Goal: Information Seeking & Learning: Check status

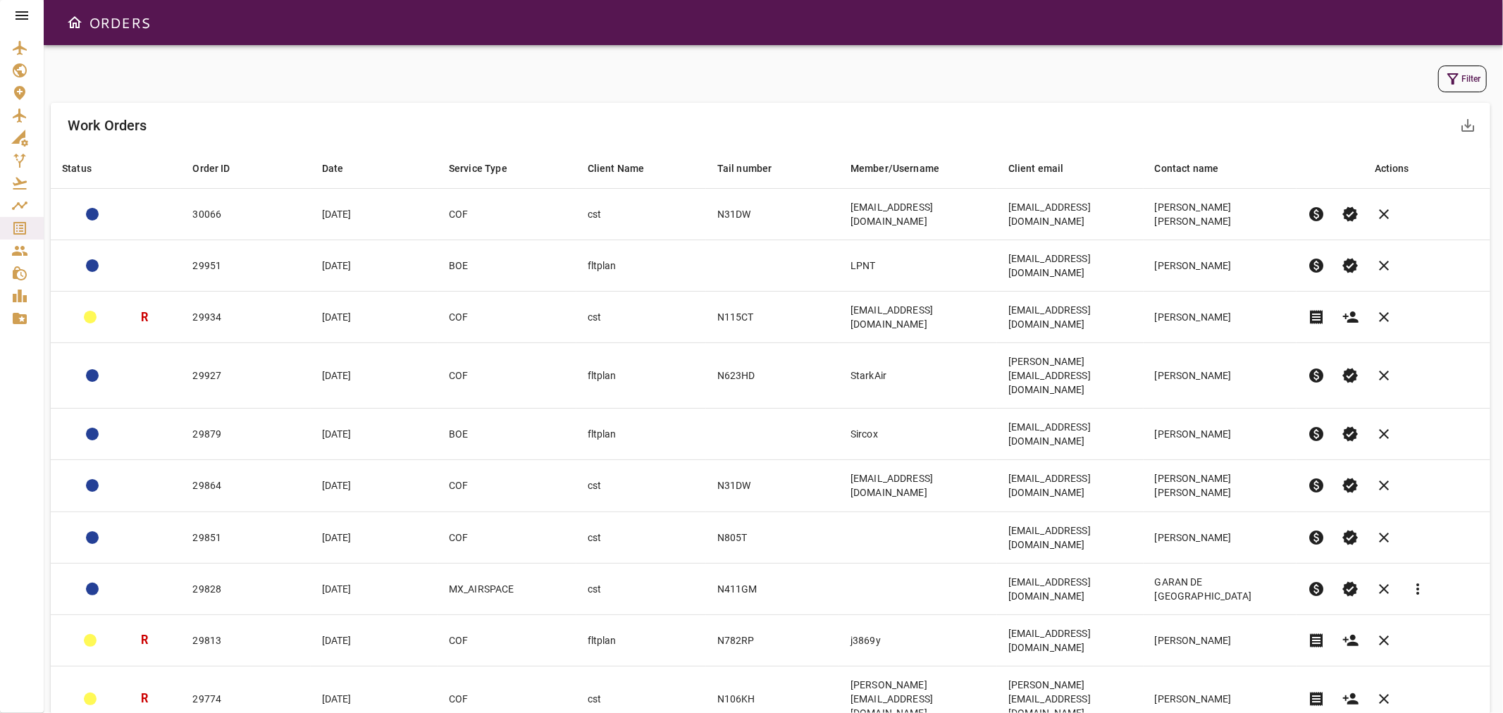
drag, startPoint x: 1300, startPoint y: 0, endPoint x: 967, endPoint y: 97, distance: 347.1
click at [969, 96] on div "Filter Work Orders save_alt Status arrow_downward Order ID arrow_downward Date …" at bounding box center [773, 415] width 1445 height 707
click at [1461, 79] on button "Filter" at bounding box center [1462, 79] width 49 height 27
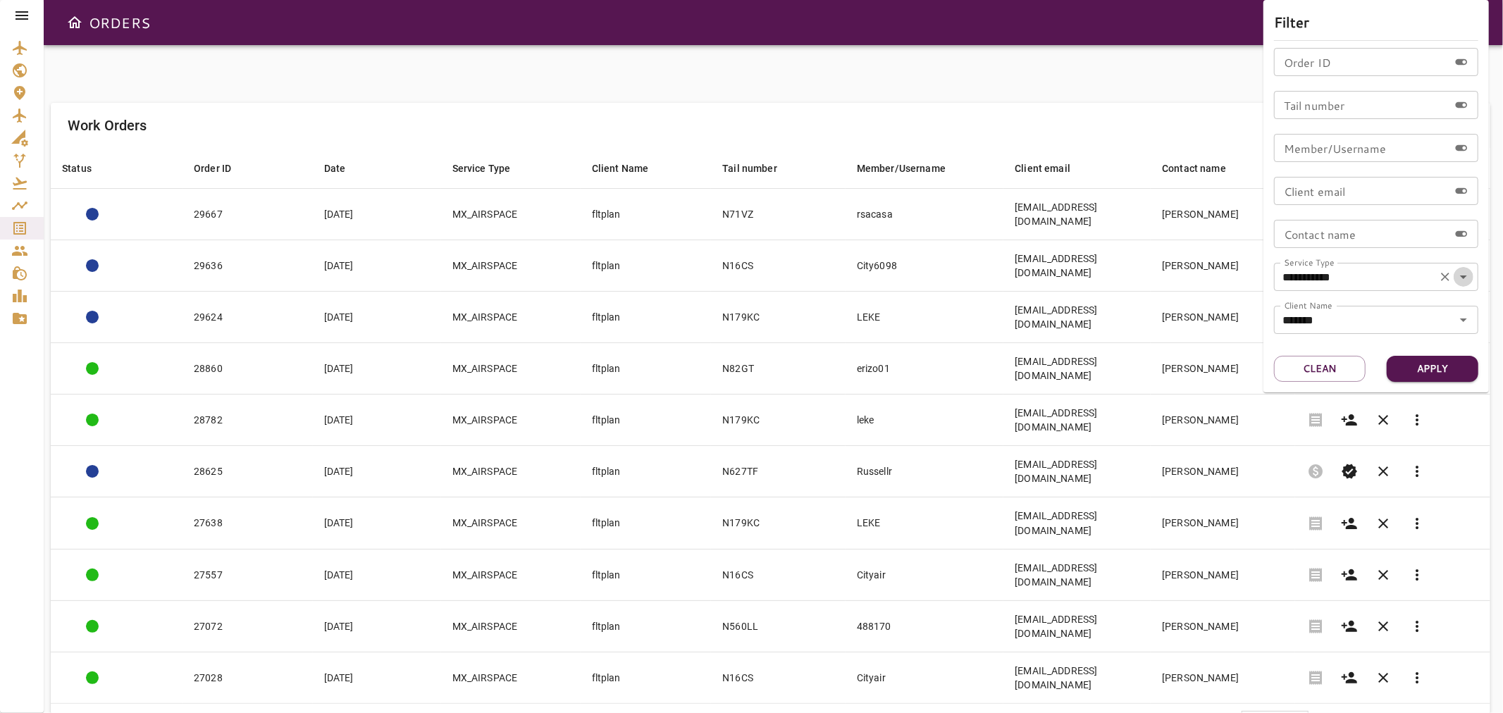
click at [1463, 276] on icon "Open" at bounding box center [1463, 277] width 7 height 4
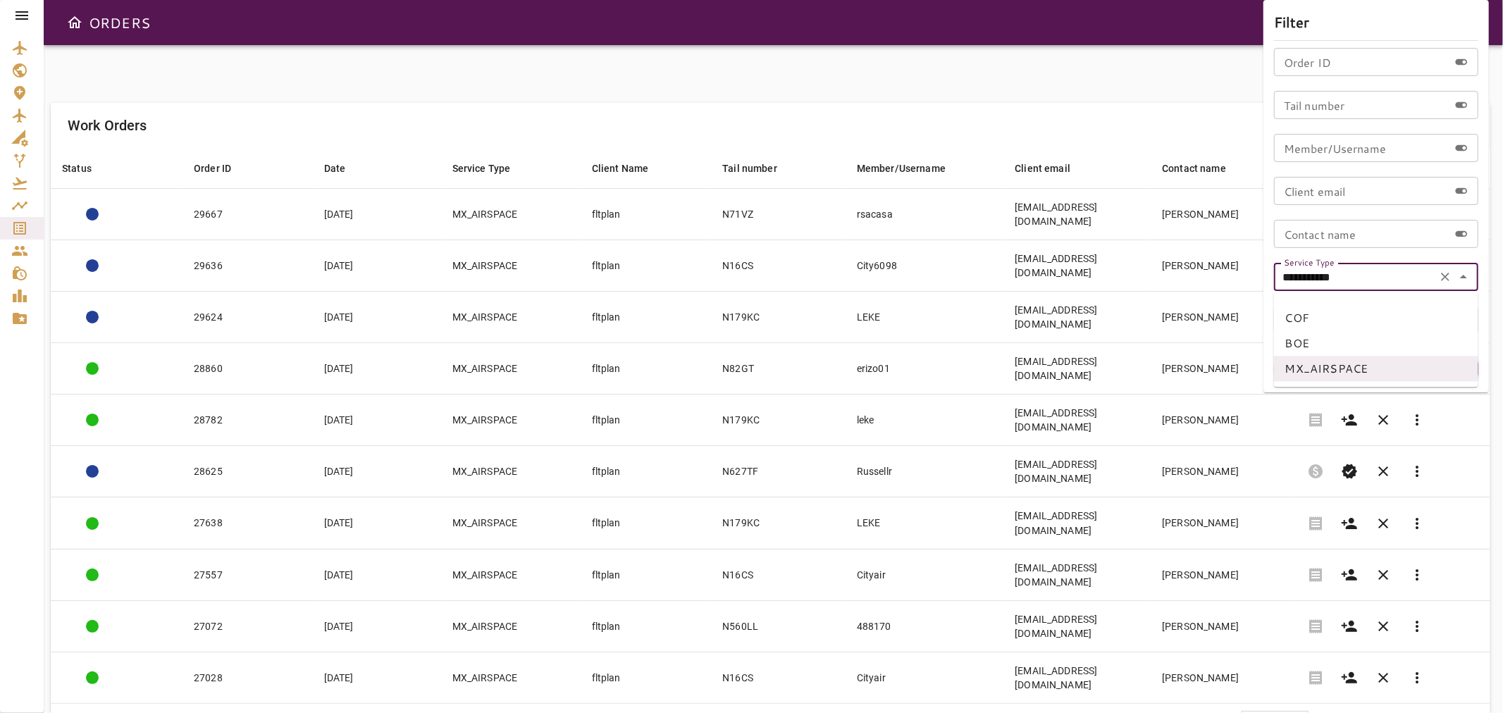
click at [1303, 321] on li "COF" at bounding box center [1376, 317] width 204 height 25
type input "***"
click at [1455, 313] on icon "Open" at bounding box center [1463, 319] width 17 height 17
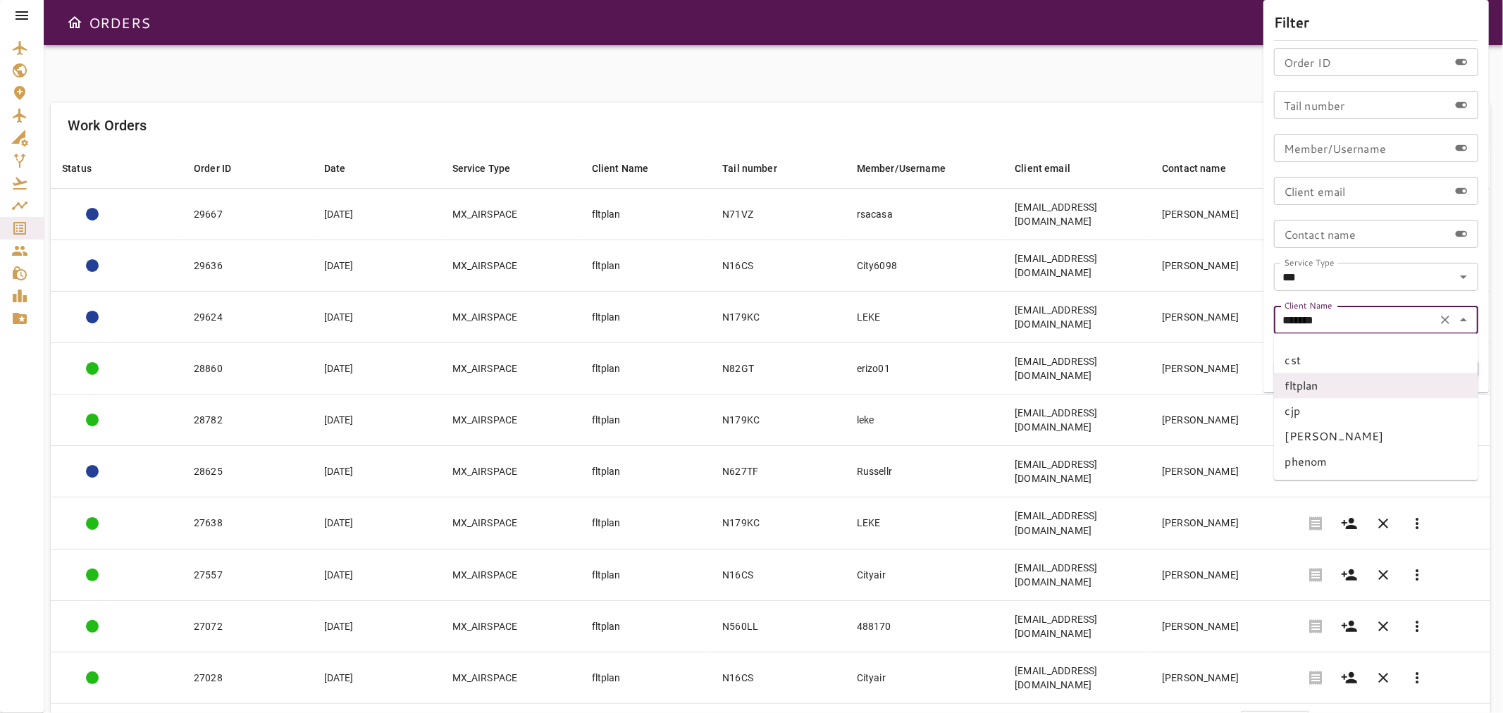
click at [1353, 321] on input "*******" at bounding box center [1355, 320] width 154 height 20
click at [1445, 320] on icon "Clear" at bounding box center [1445, 320] width 8 height 8
click at [1219, 622] on div at bounding box center [751, 356] width 1503 height 713
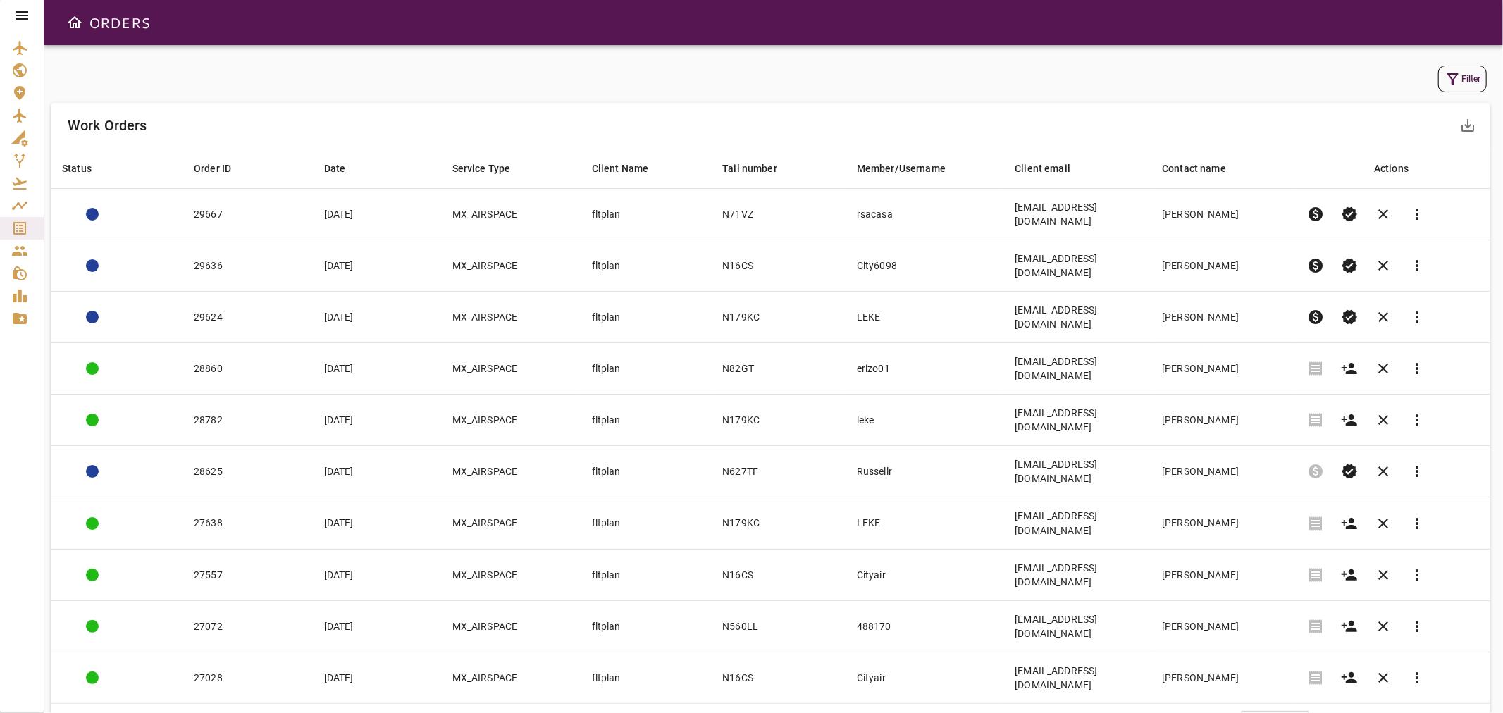
click at [1461, 80] on button "Filter" at bounding box center [1462, 79] width 49 height 27
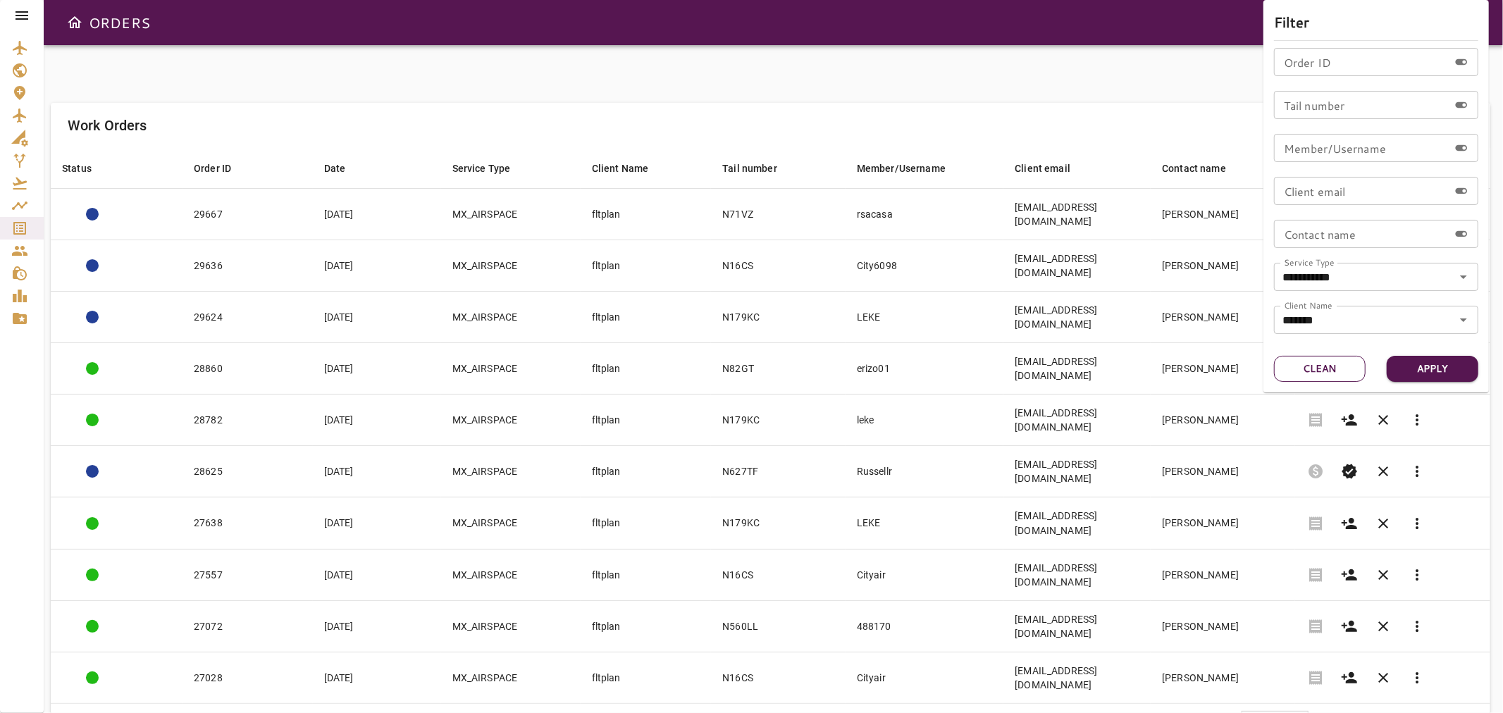
click at [1343, 368] on button "Clean" at bounding box center [1320, 369] width 92 height 26
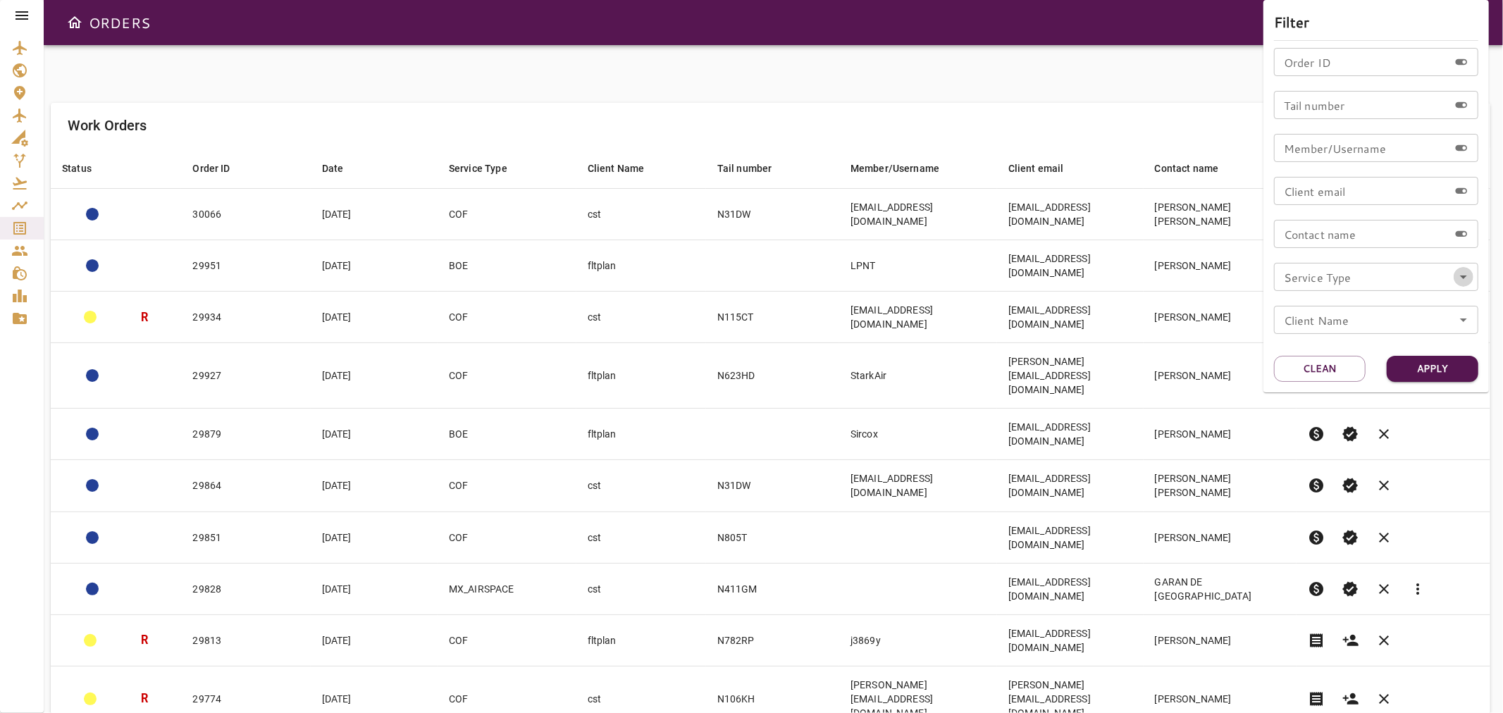
click at [1465, 277] on icon "Open" at bounding box center [1463, 276] width 17 height 17
click at [1334, 319] on li "COF" at bounding box center [1376, 317] width 204 height 25
type input "***"
click at [1418, 364] on button "Apply" at bounding box center [1432, 369] width 92 height 26
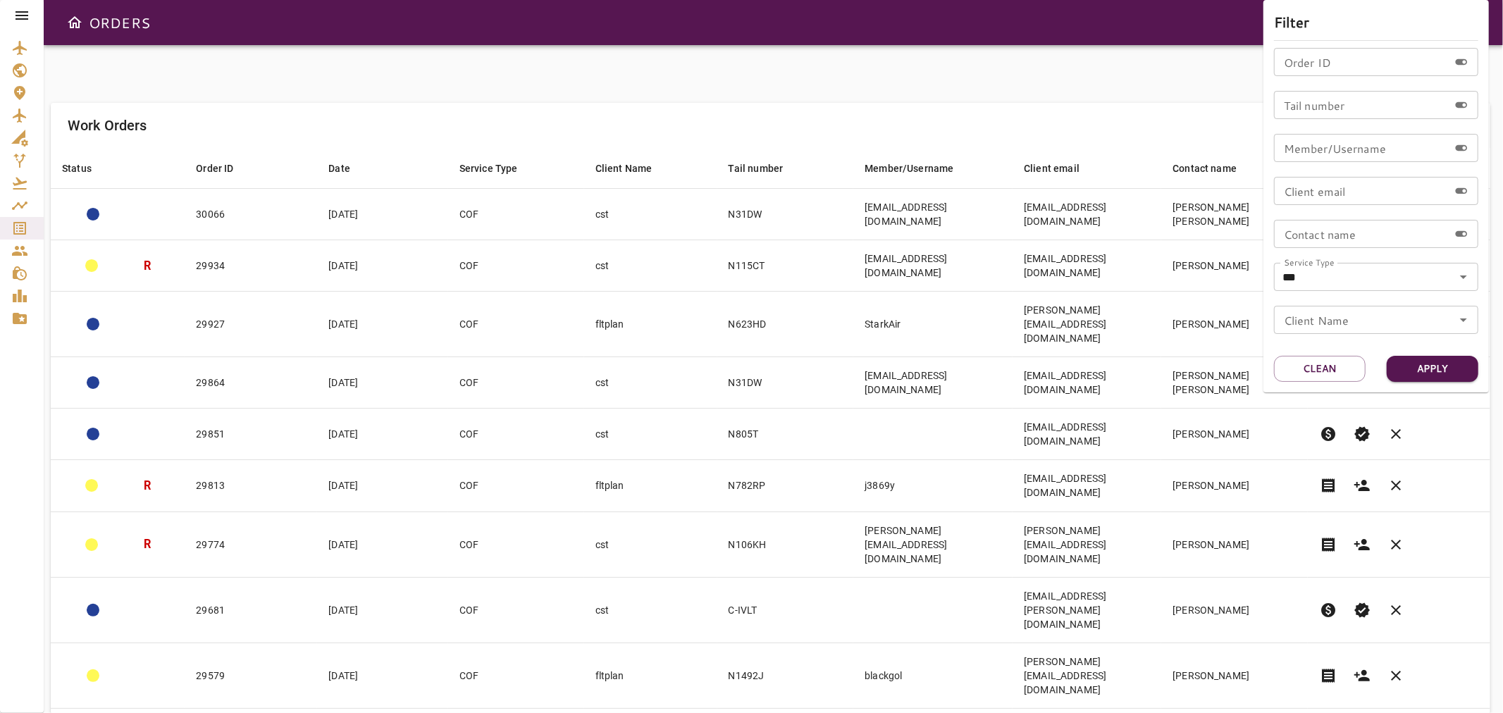
click at [1413, 642] on div at bounding box center [751, 356] width 1503 height 713
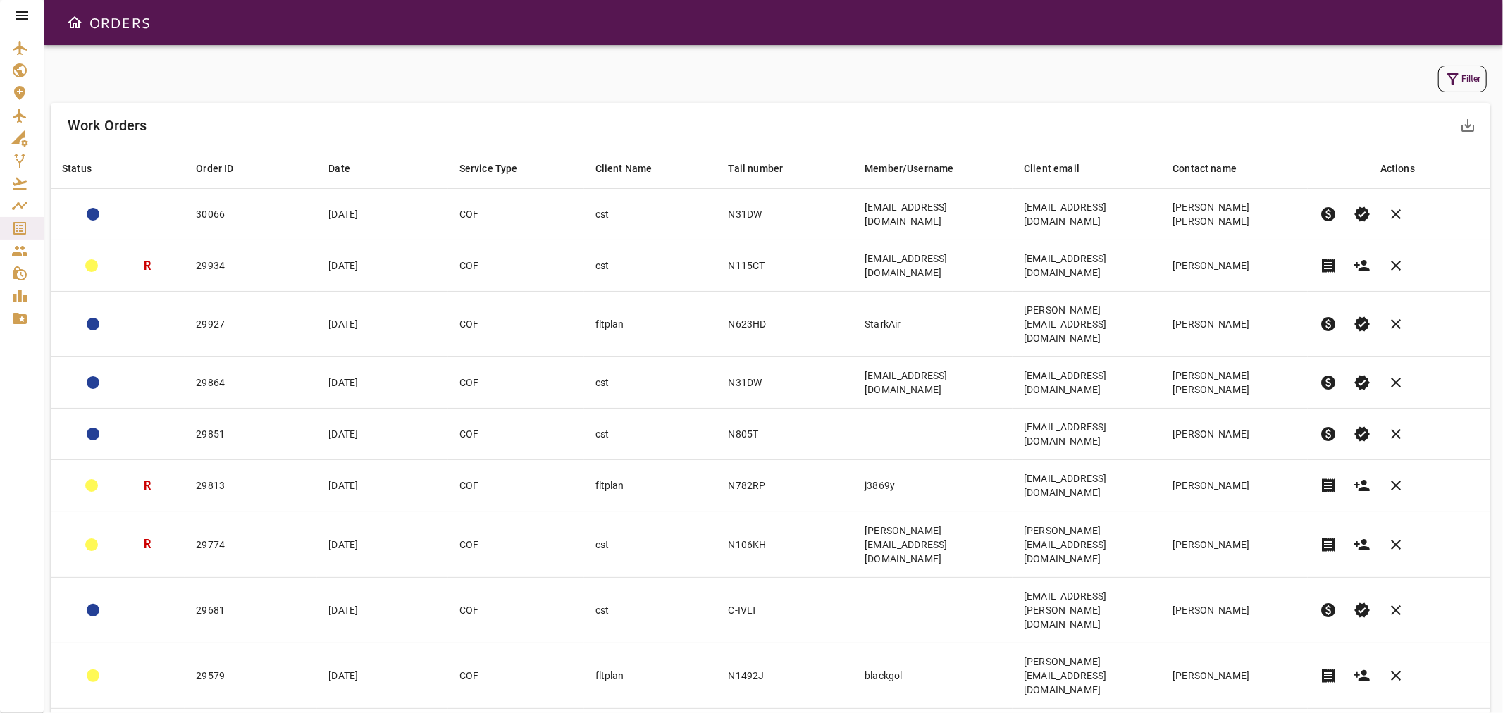
click at [1462, 77] on button "Filter" at bounding box center [1462, 79] width 49 height 27
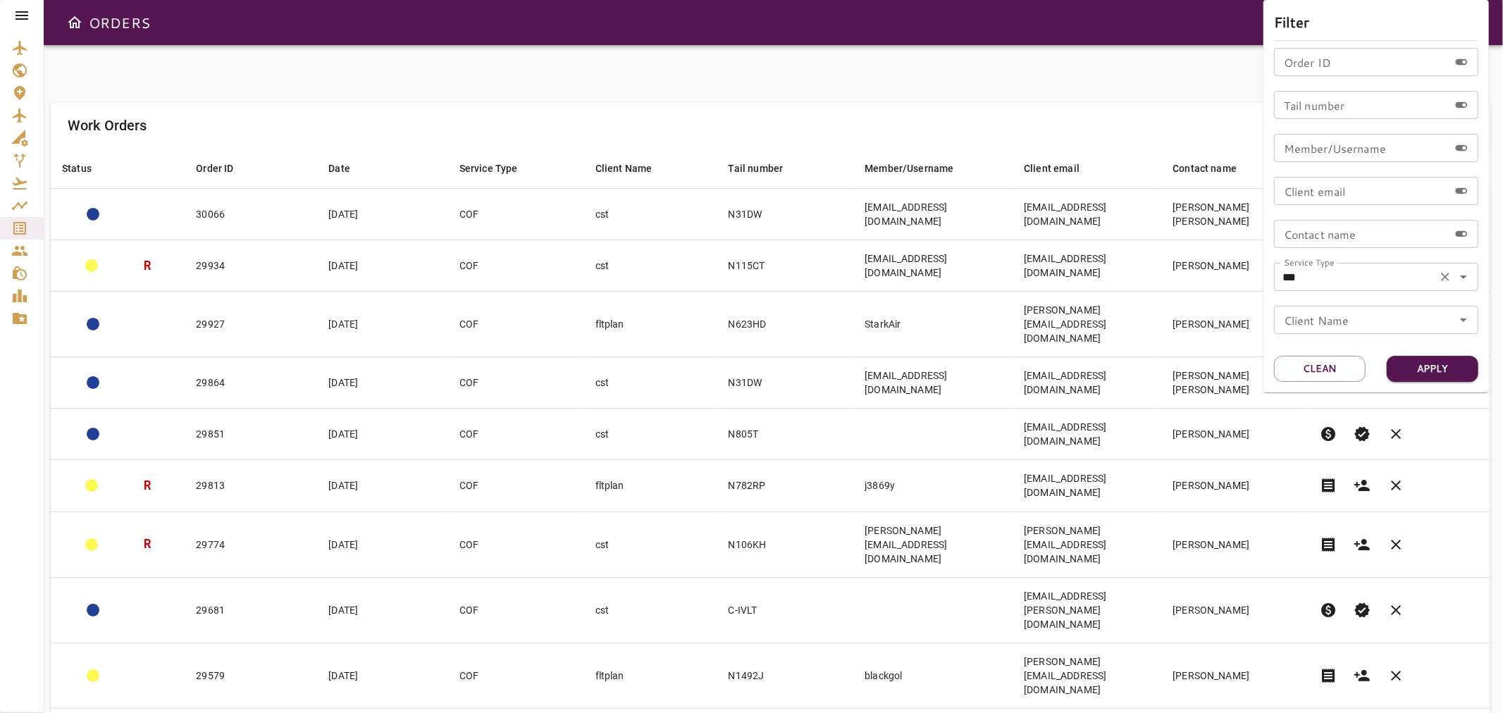
click at [1463, 277] on icon "Open" at bounding box center [1463, 277] width 7 height 4
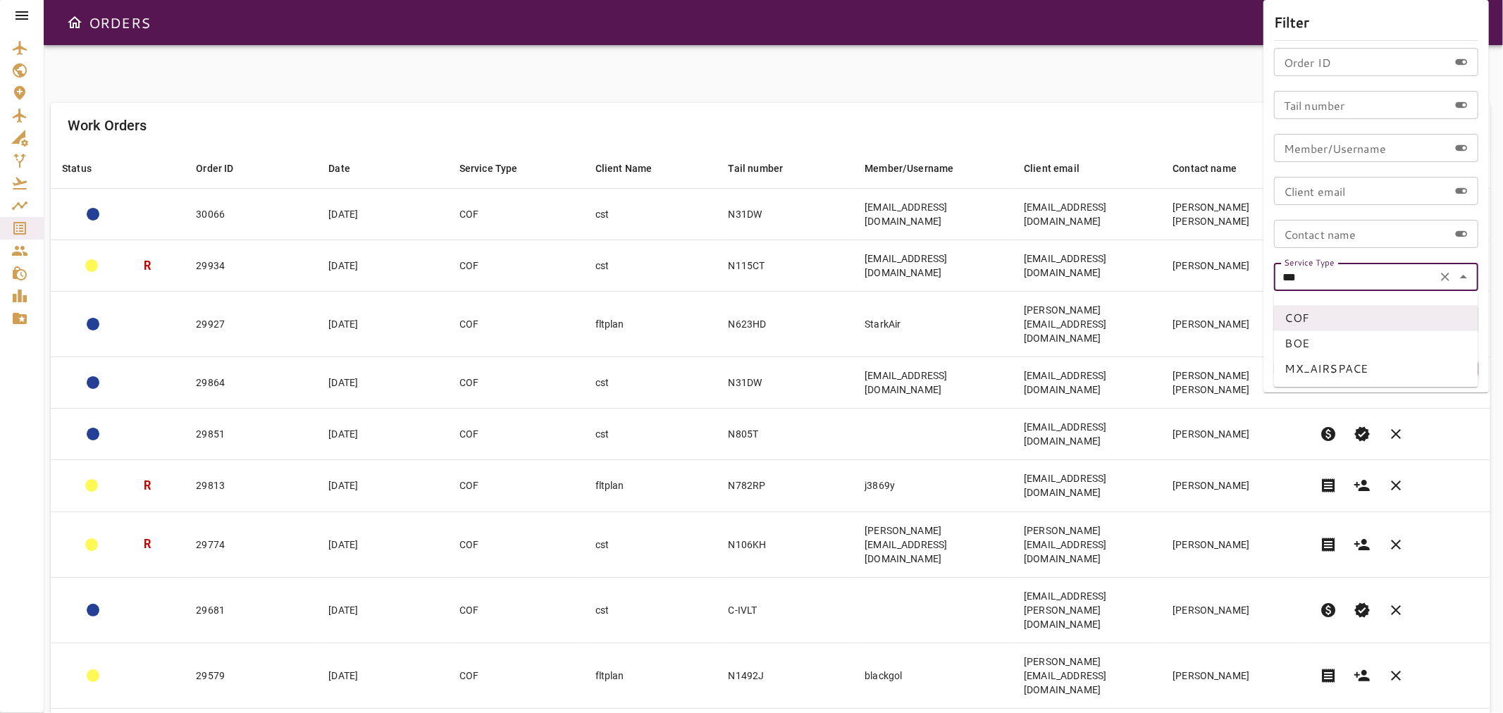
click at [1315, 344] on li "BOE" at bounding box center [1376, 342] width 204 height 25
type input "***"
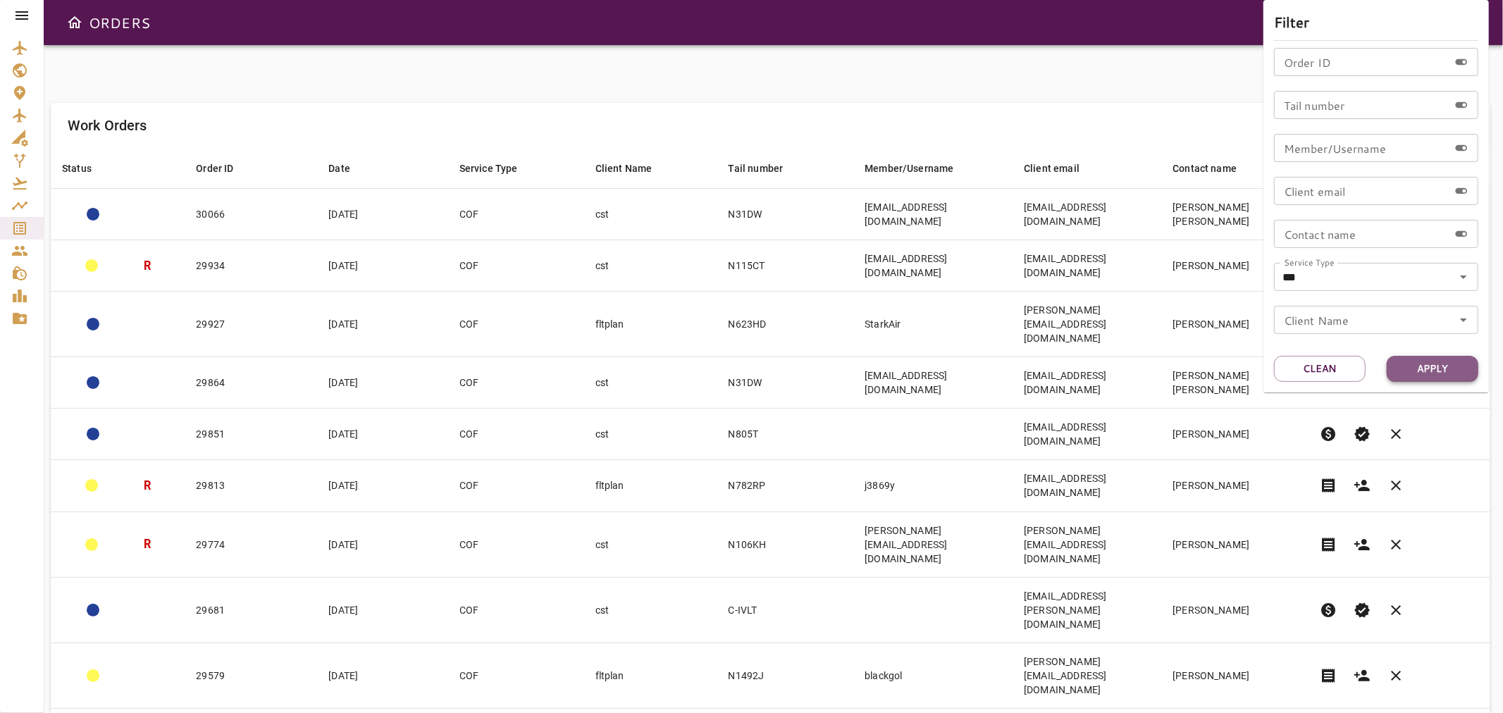
click at [1422, 359] on button "Apply" at bounding box center [1432, 369] width 92 height 26
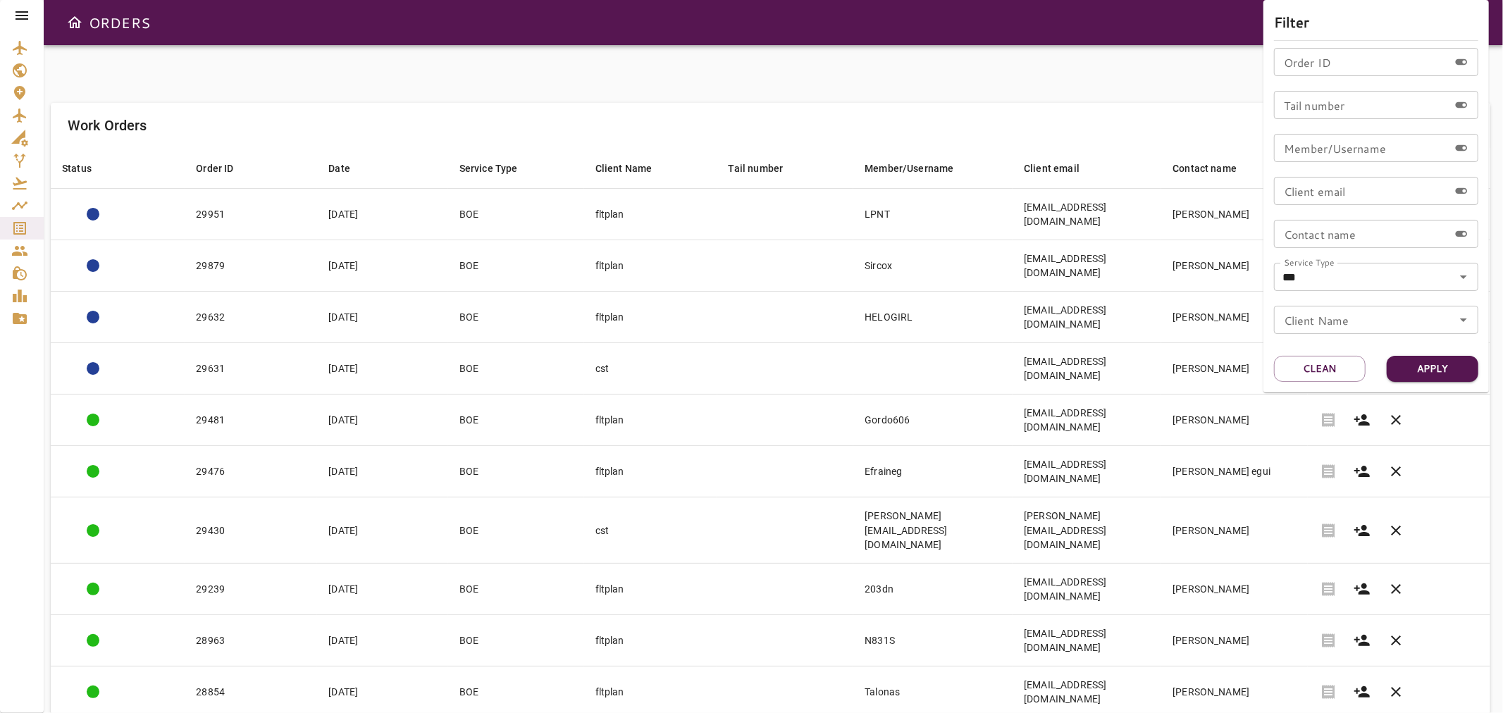
click at [940, 12] on div at bounding box center [751, 356] width 1503 height 713
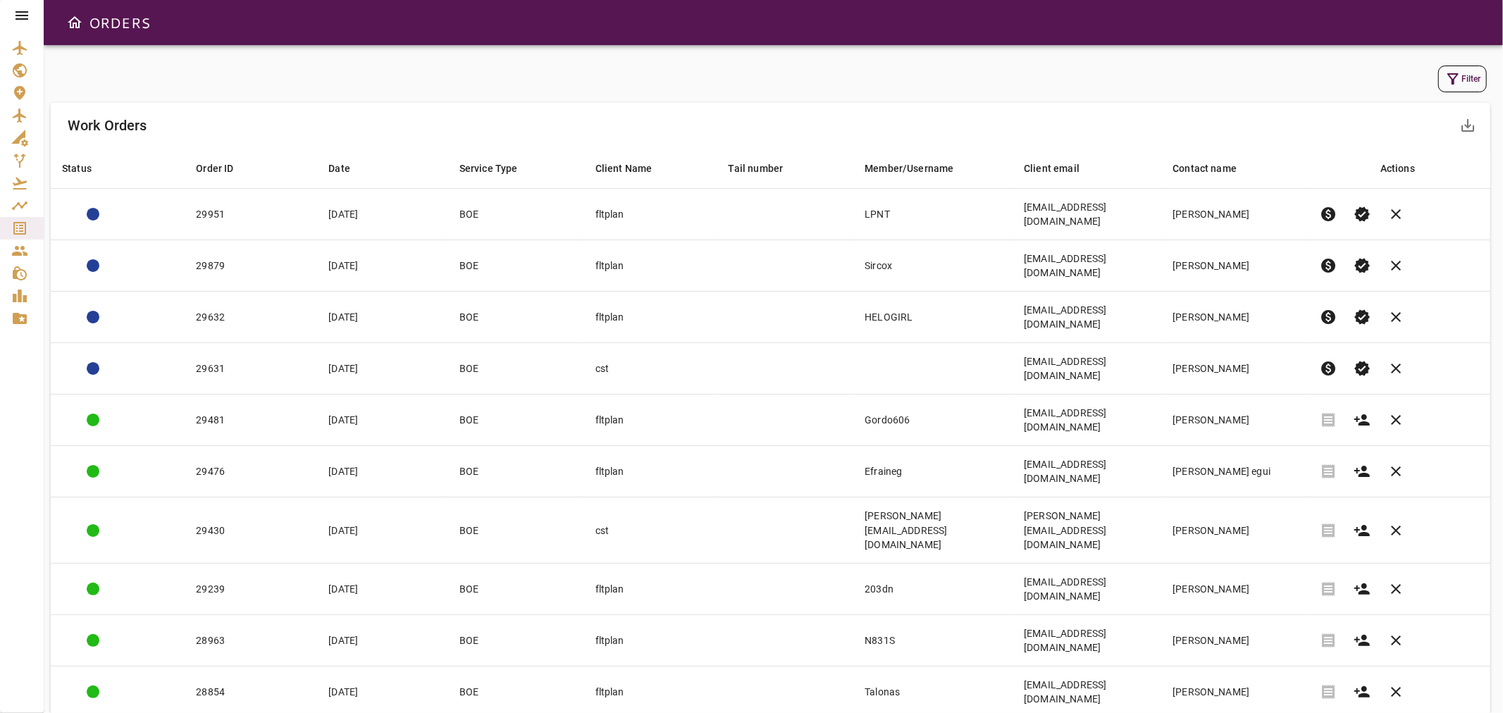
click at [1268, 579] on body "ORDERS Filter Work Orders save_alt Status arrow_downward Order ID arrow_downwar…" at bounding box center [751, 356] width 1503 height 713
click at [1272, 630] on li "25" at bounding box center [1275, 631] width 65 height 25
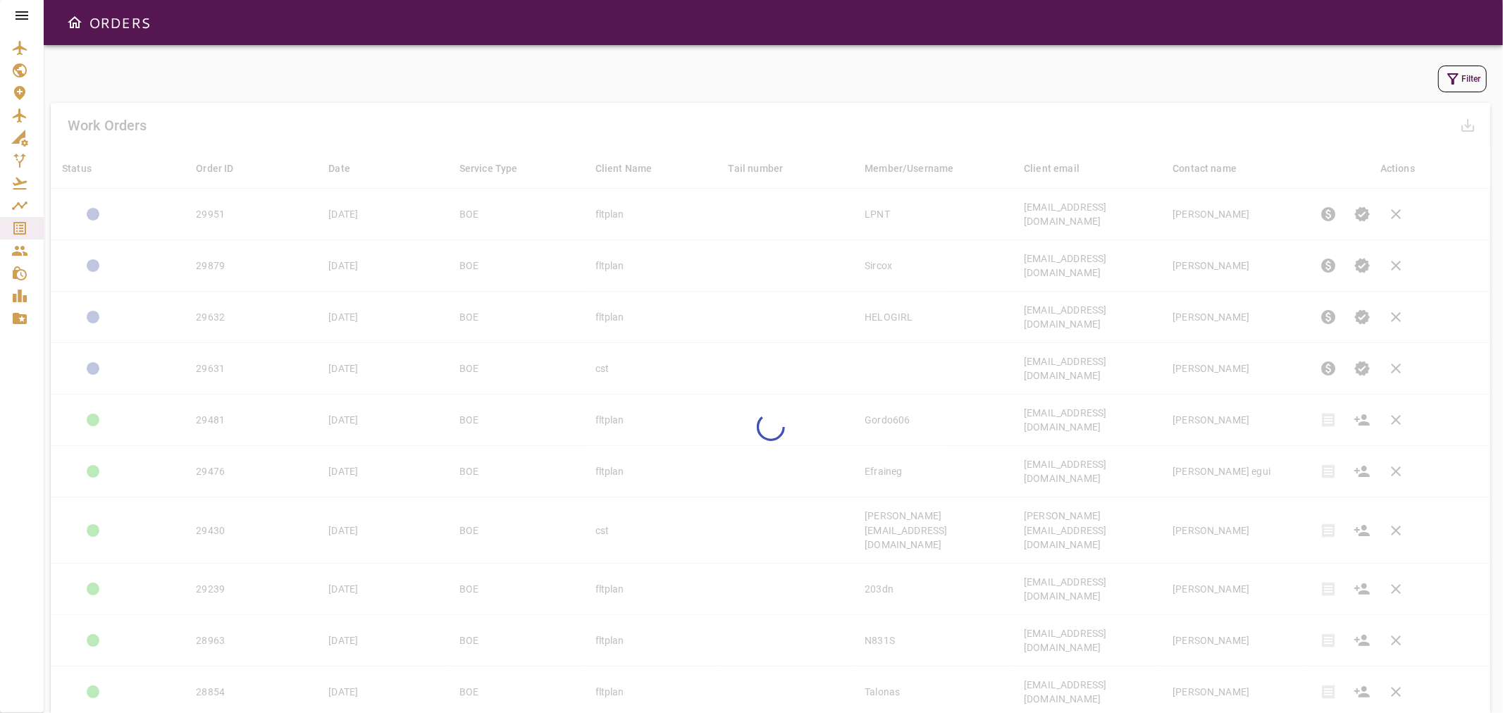
type input "**"
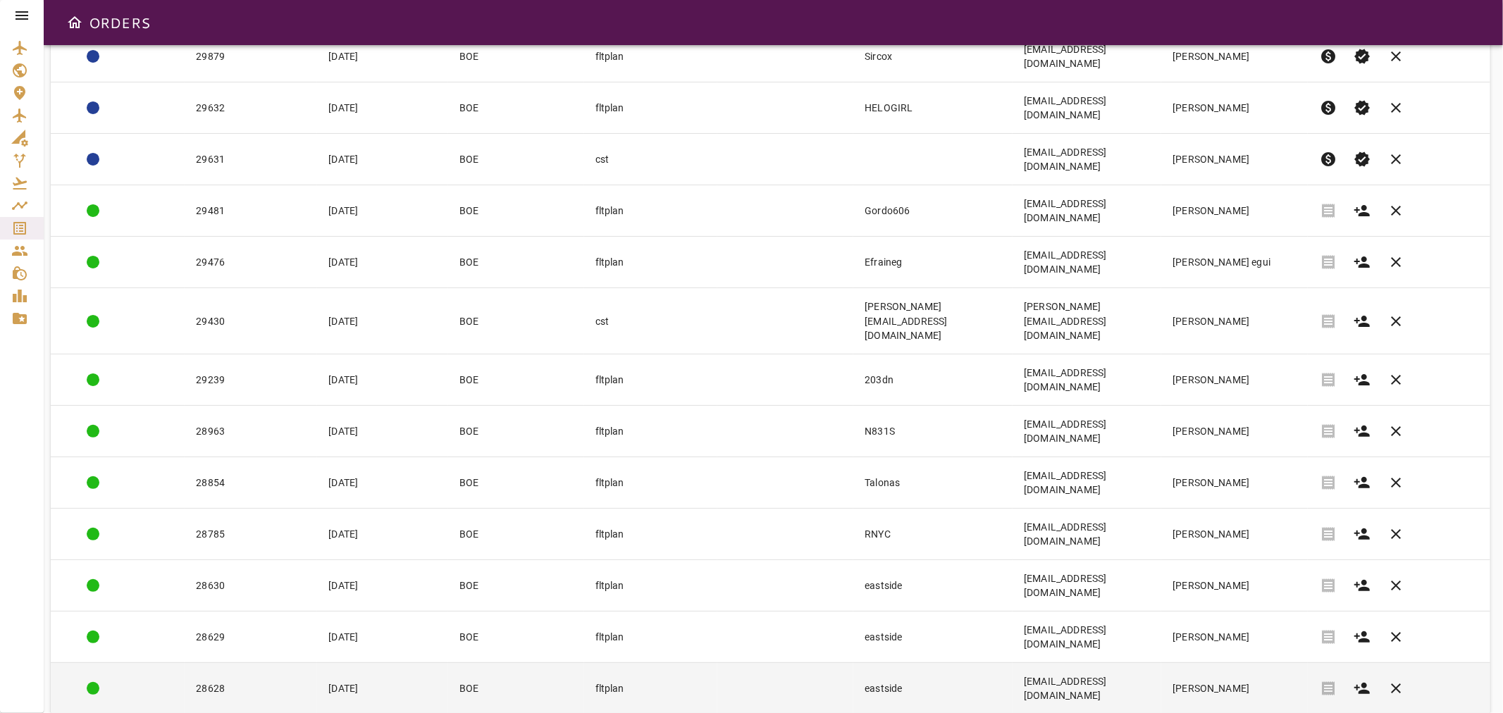
scroll to position [235, 0]
